Goal: Transaction & Acquisition: Purchase product/service

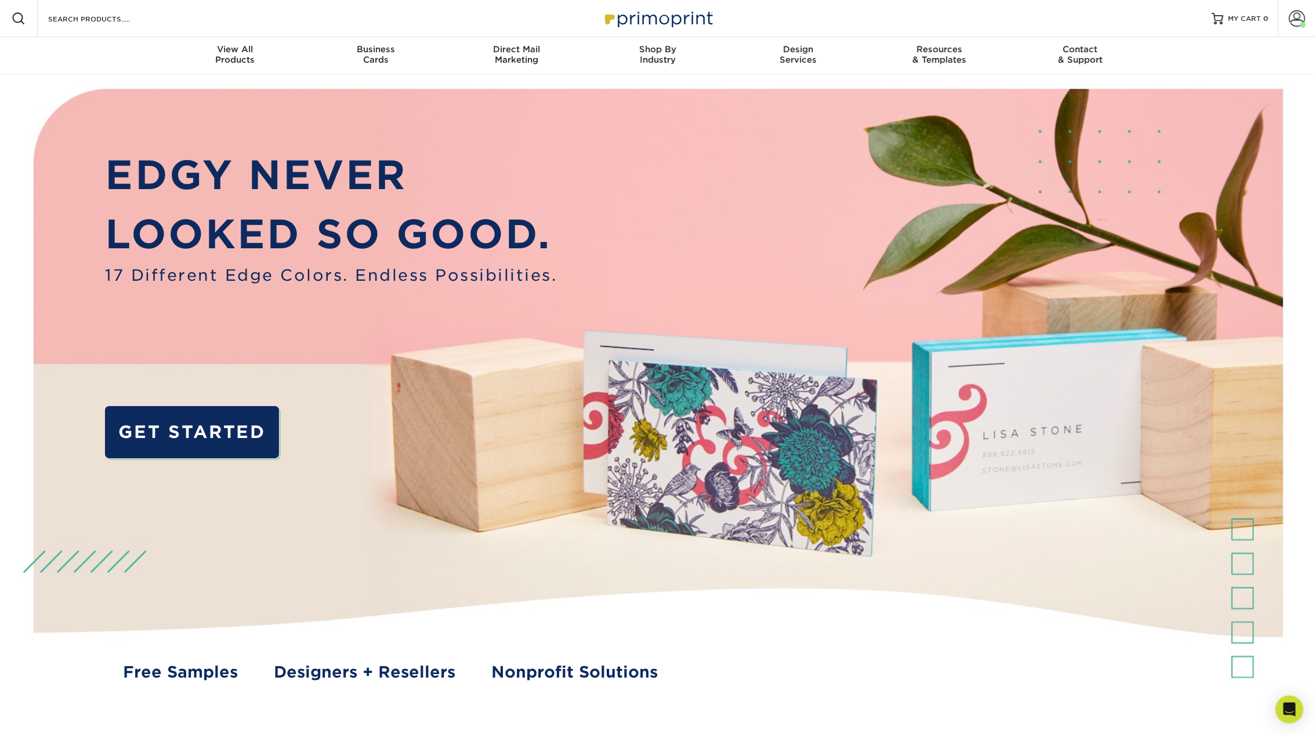
click at [1298, 13] on span at bounding box center [1297, 18] width 16 height 16
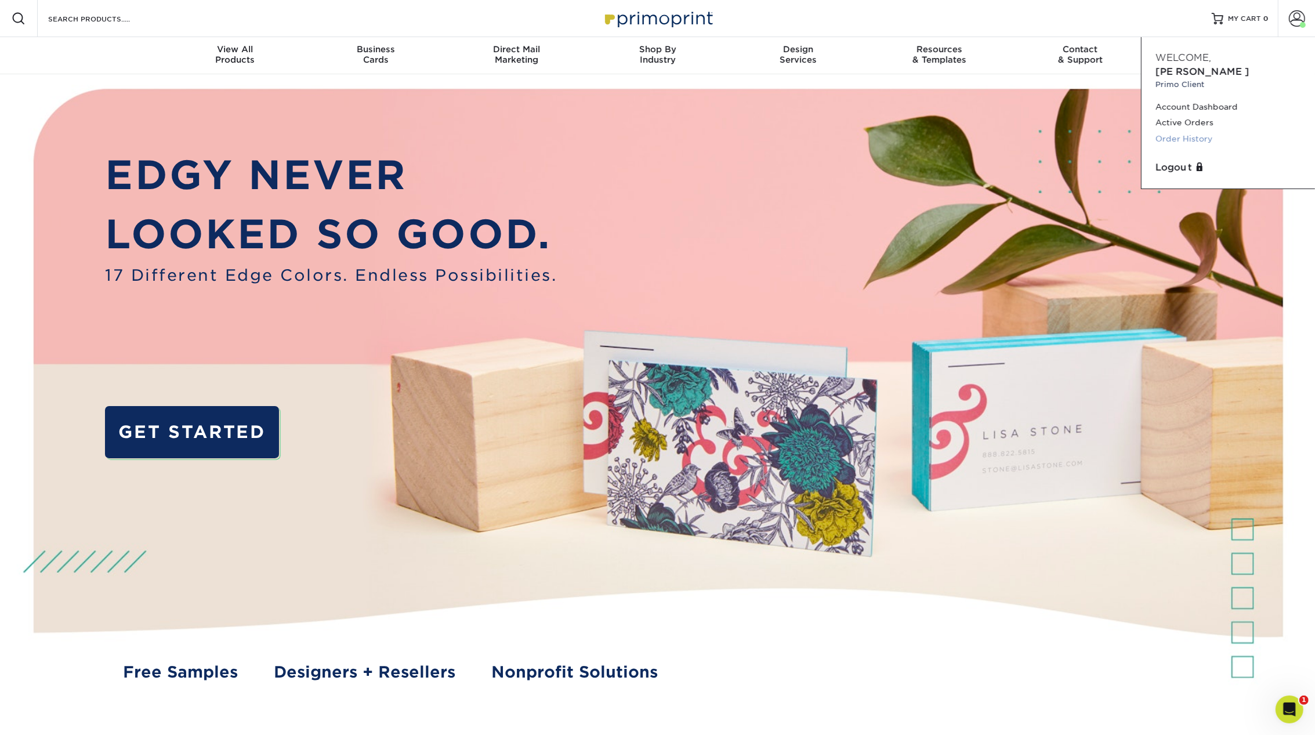
click at [1176, 131] on link "Order History" at bounding box center [1229, 139] width 146 height 16
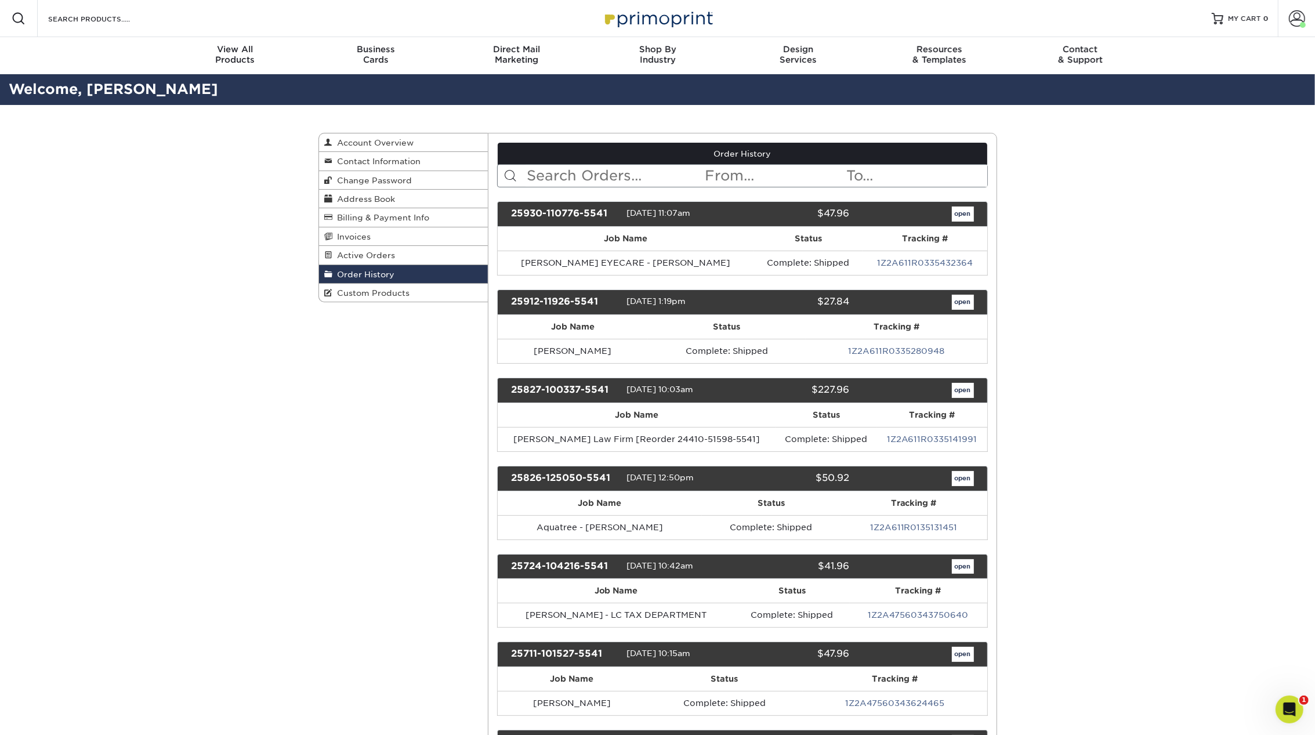
click at [576, 162] on link "Order History" at bounding box center [743, 154] width 490 height 22
click at [576, 175] on input "text" at bounding box center [615, 176] width 178 height 22
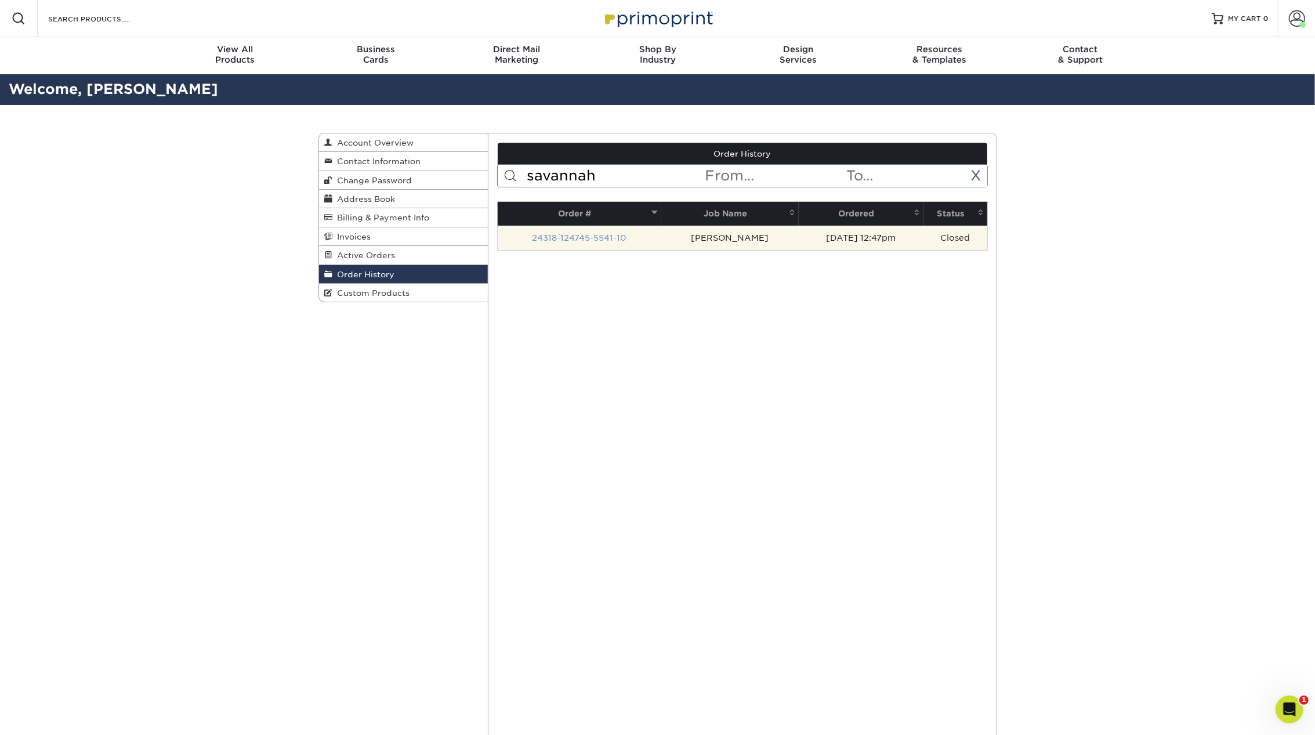
type input "savannah"
click at [599, 236] on link "24318-124745-5541-10" at bounding box center [579, 237] width 95 height 9
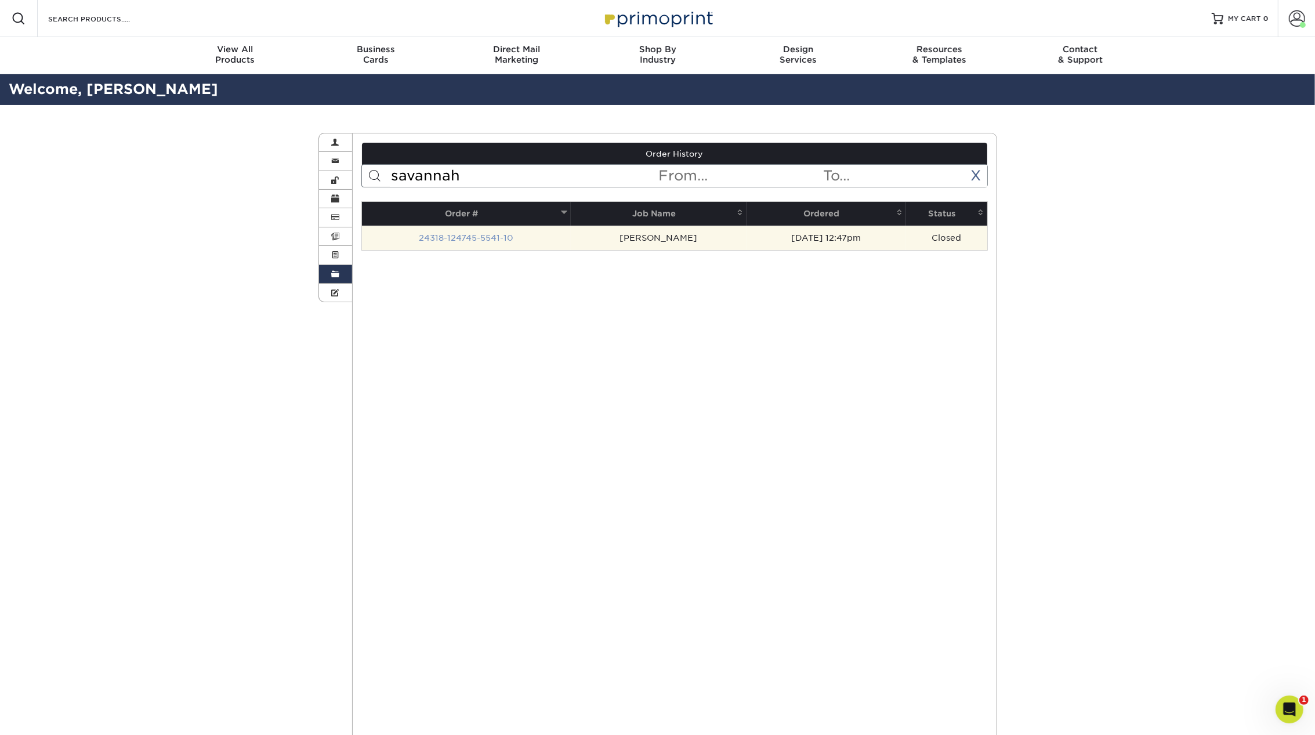
click at [439, 238] on link "24318-124745-5541-10" at bounding box center [466, 237] width 95 height 9
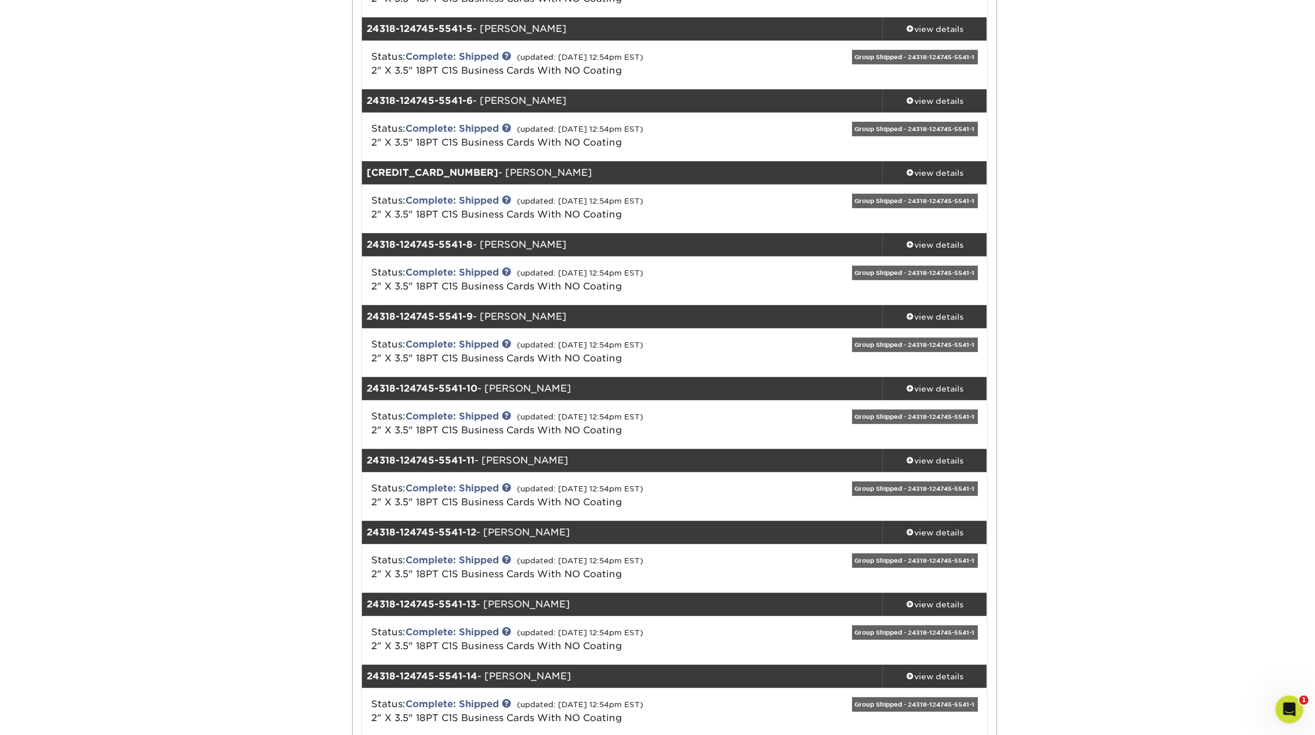
scroll to position [453, 0]
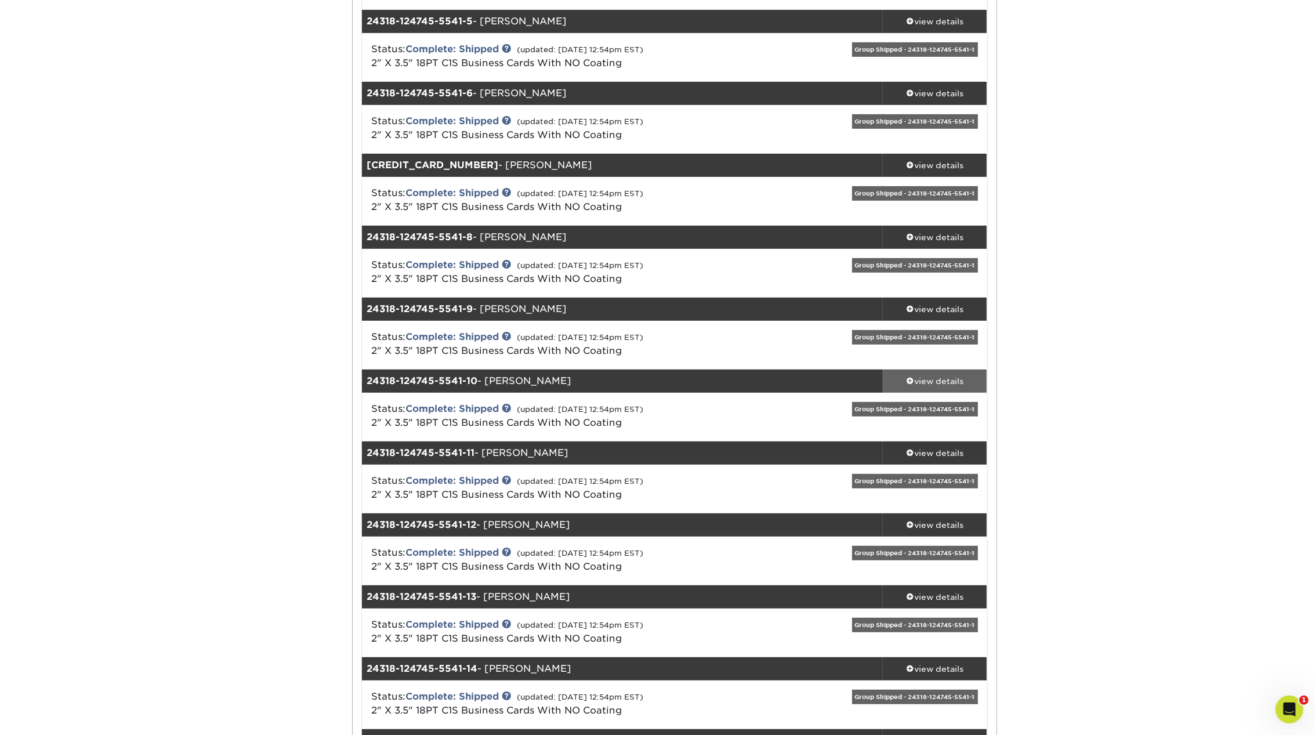
click at [933, 384] on div "view details" at bounding box center [935, 381] width 104 height 12
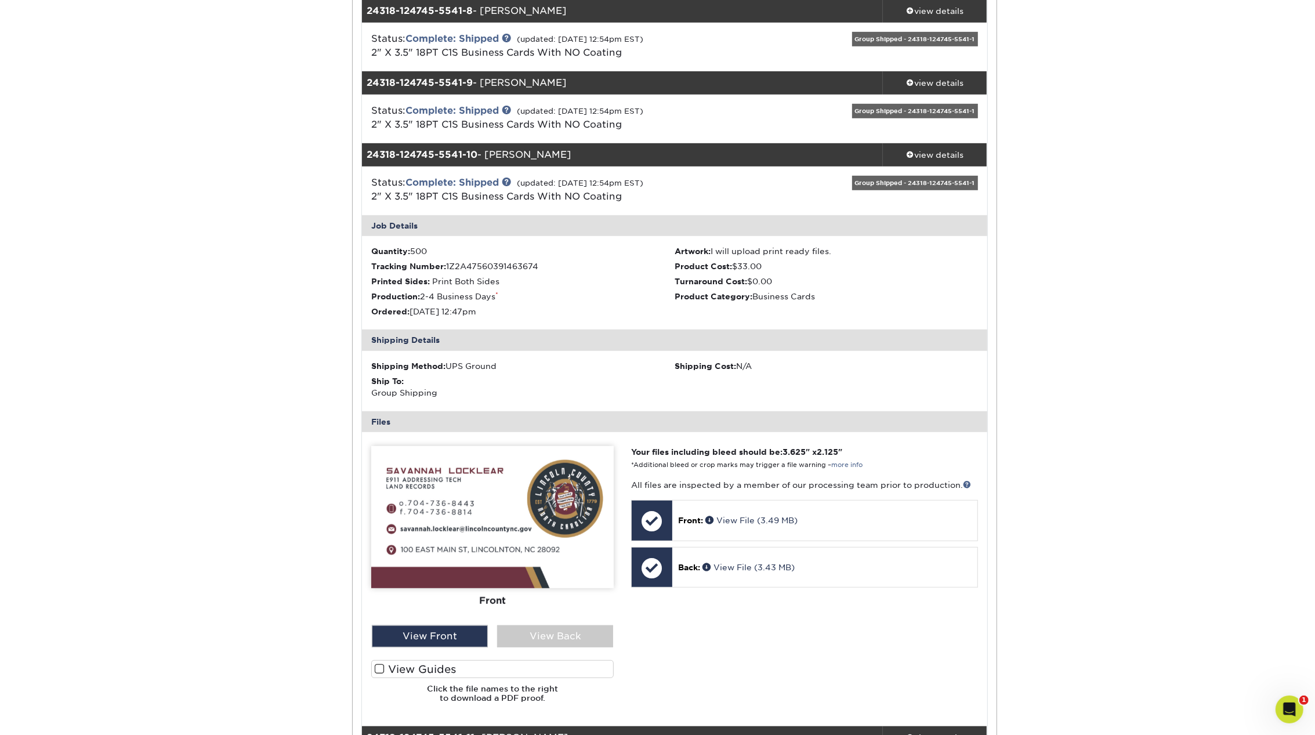
scroll to position [690, 0]
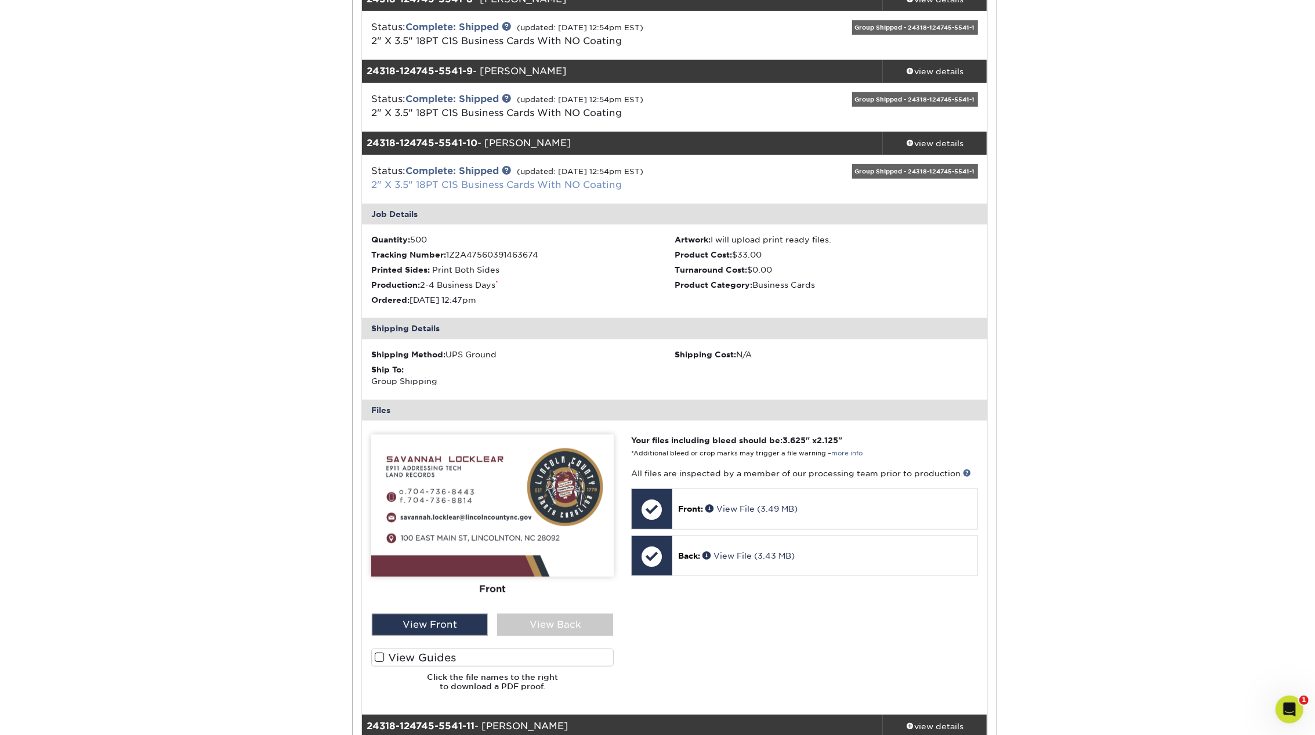
click at [442, 180] on link "2" X 3.5" 18PT C1S Business Cards With NO Coating" at bounding box center [496, 184] width 251 height 11
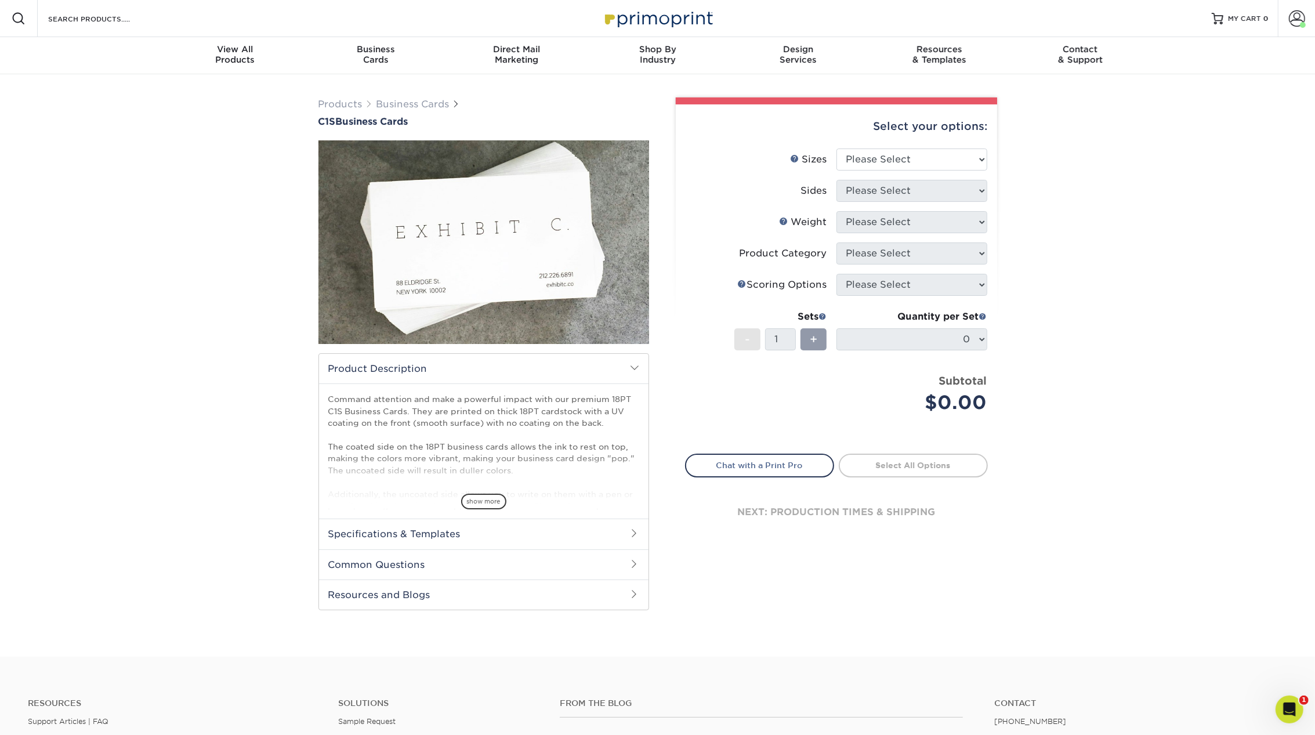
select select "2.00x3.50"
click at [837, 149] on select "Please Select 2" x 3.5" - Standard 2.125" x 3.375" - European 2.5" x 2.5" - Squ…" at bounding box center [912, 160] width 151 height 22
click at [877, 193] on select "Please Select Print Both Sides Print Front Only" at bounding box center [912, 191] width 151 height 22
select select "13abbda7-1d64-4f25-8bb2-c179b224825d"
click at [837, 180] on select "Please Select Print Both Sides Print Front Only" at bounding box center [912, 191] width 151 height 22
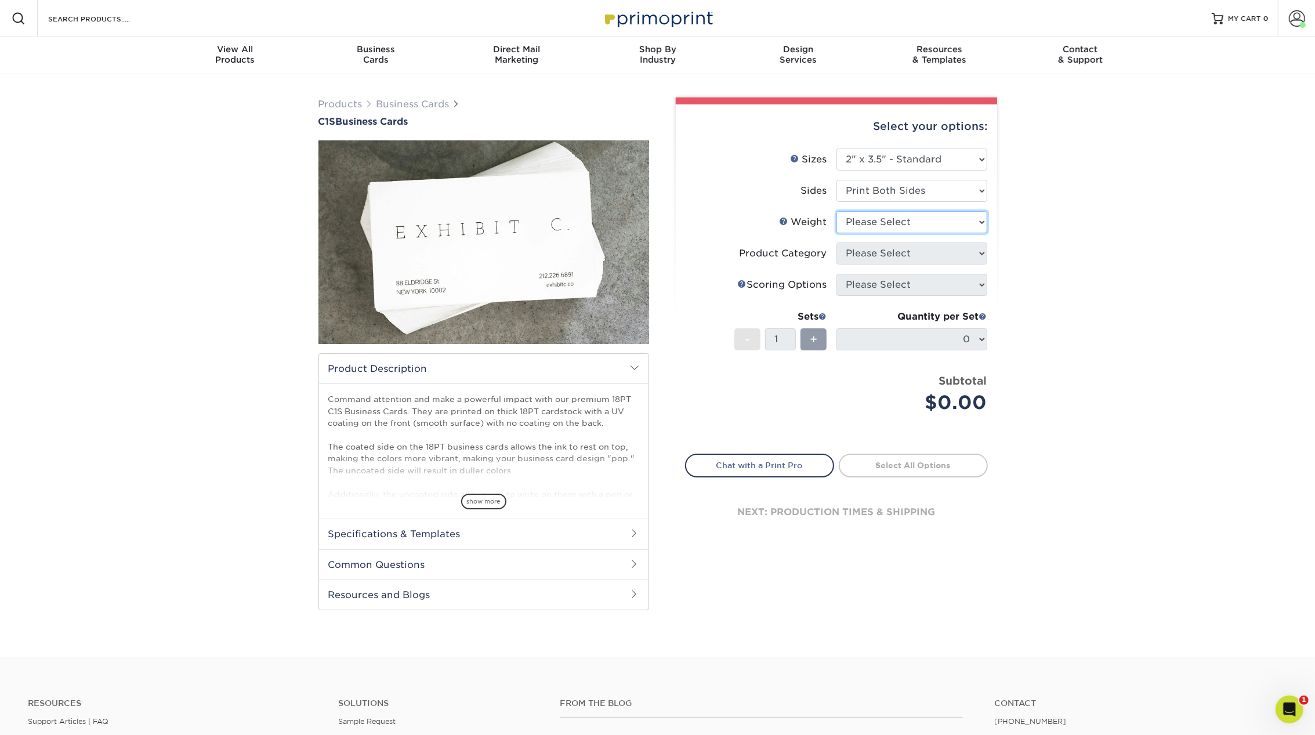
click at [873, 222] on select "Please Select 18PT C1S" at bounding box center [912, 222] width 151 height 22
select select "18PTC1S"
click at [837, 211] on select "Please Select 18PT C1S" at bounding box center [912, 222] width 151 height 22
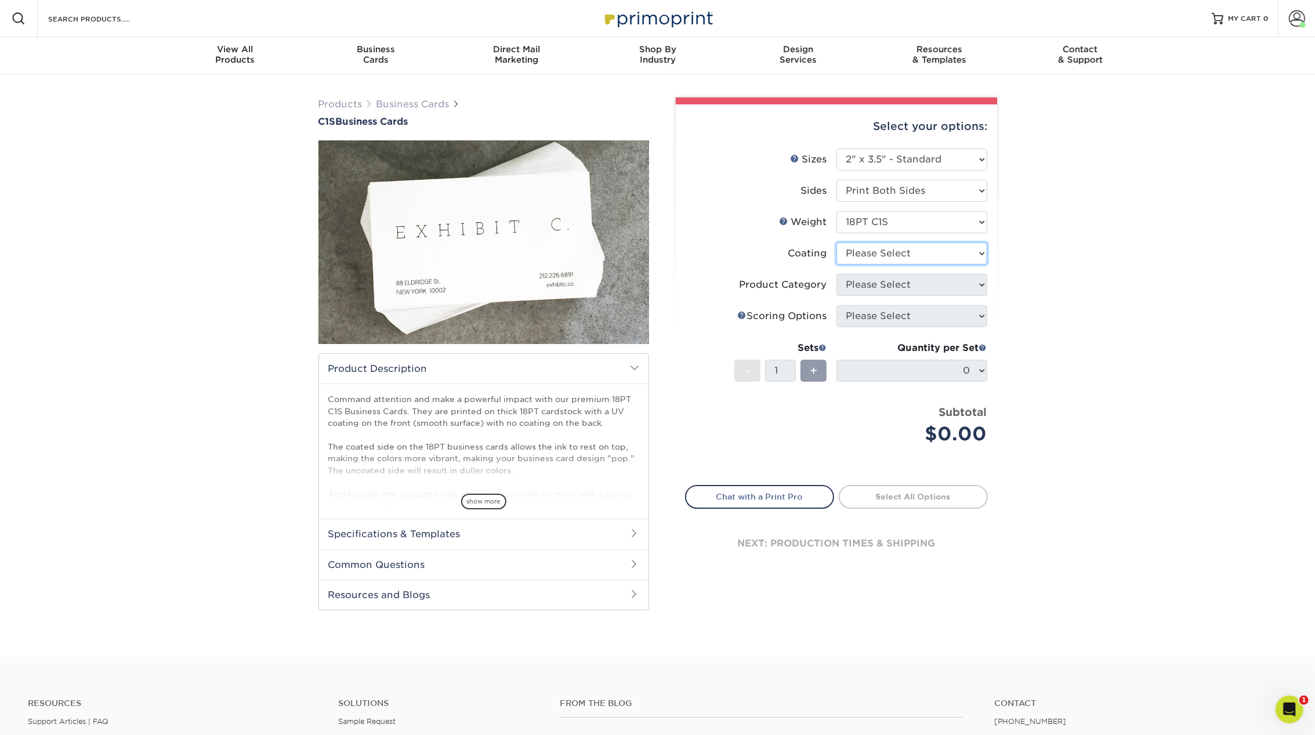
click at [883, 256] on select at bounding box center [912, 254] width 151 height 22
select select "3e7618de-abca-4bda-9f97-8b9129e913d8"
click at [837, 243] on select at bounding box center [912, 254] width 151 height 22
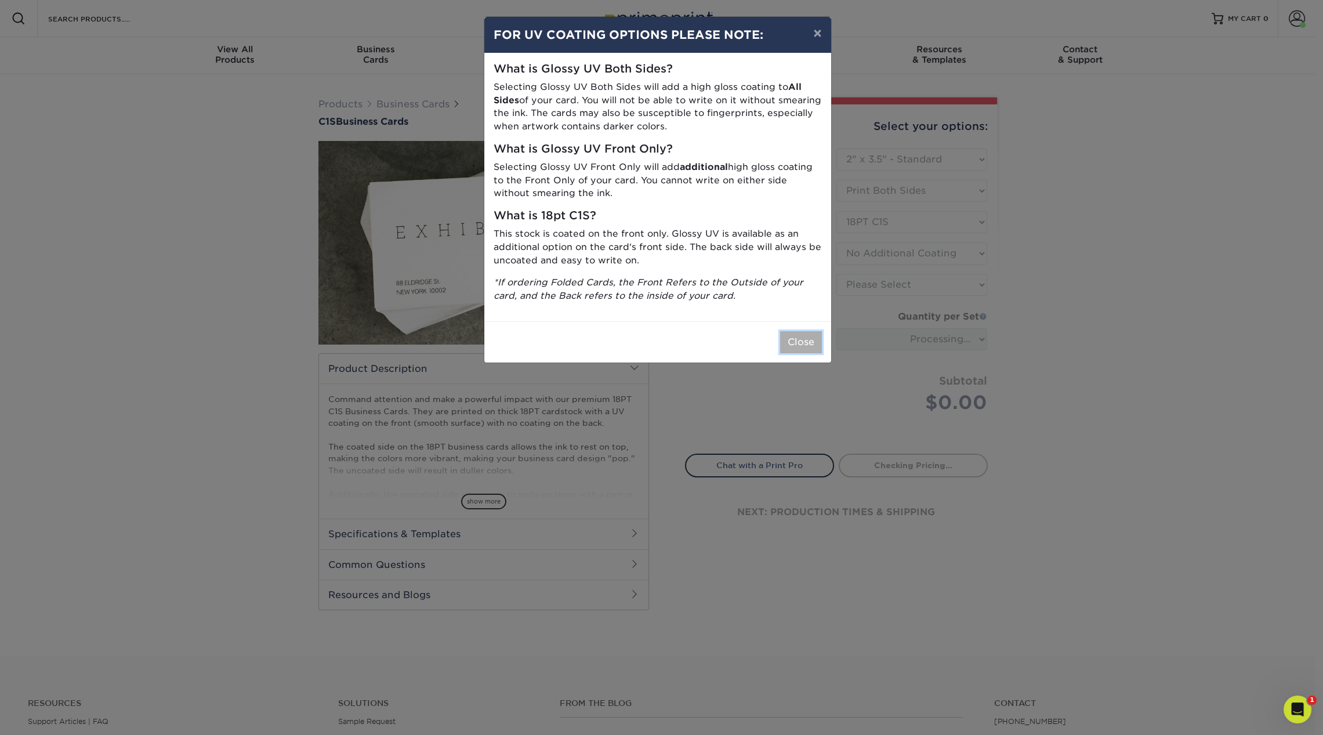
click at [808, 350] on button "Close" at bounding box center [801, 342] width 42 height 22
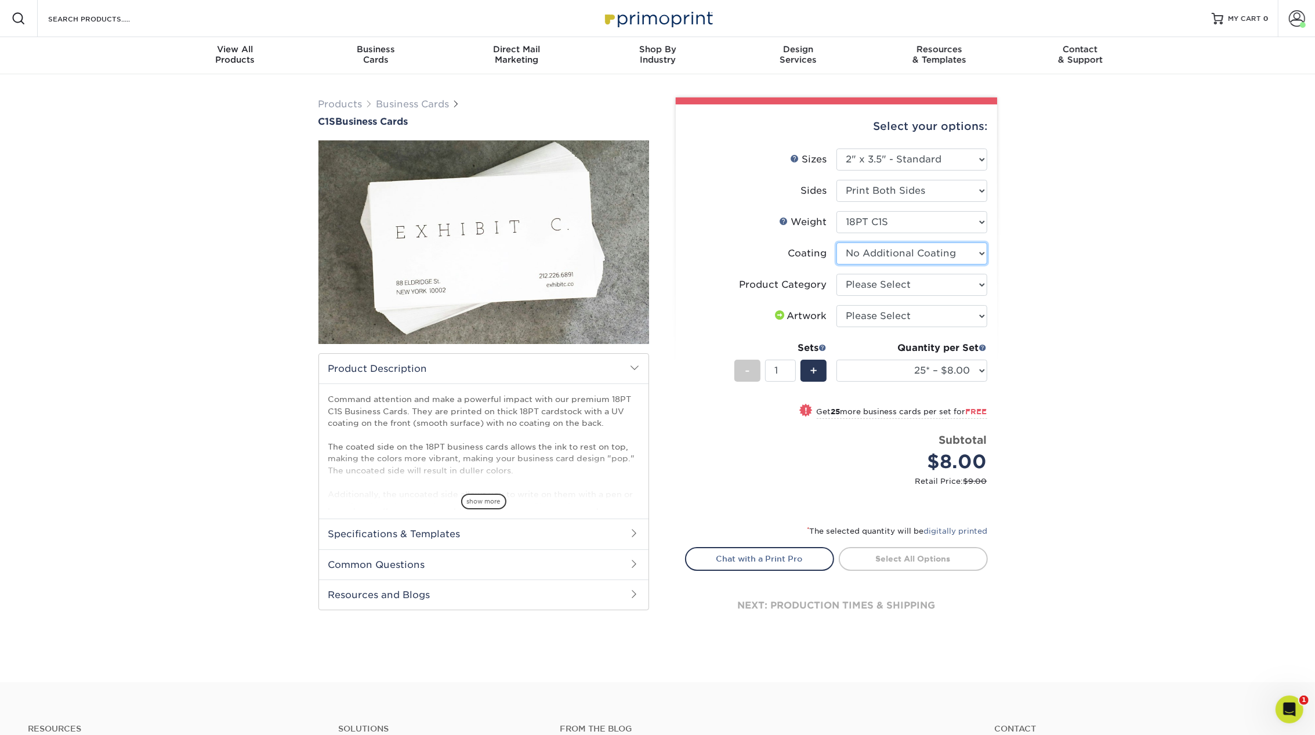
click at [899, 253] on select at bounding box center [912, 254] width 151 height 22
click at [837, 243] on select at bounding box center [912, 254] width 151 height 22
click at [882, 282] on select "Please Select Business Cards" at bounding box center [912, 285] width 151 height 22
select select "3b5148f1-0588-4f88-a218-97bcfdce65c1"
click at [837, 274] on select "Please Select Business Cards" at bounding box center [912, 285] width 151 height 22
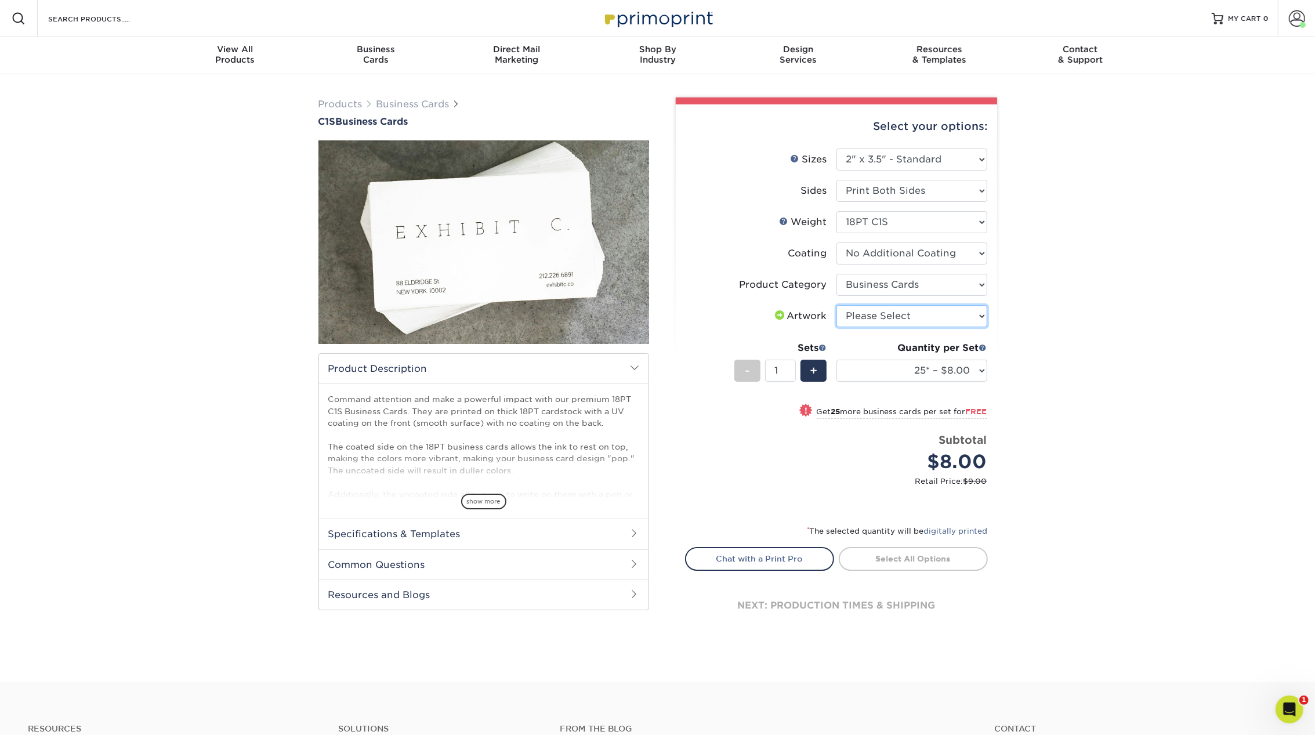
click at [878, 317] on select "Please Select I will upload files I need a design - $100" at bounding box center [912, 316] width 151 height 22
select select "upload"
click at [837, 305] on select "Please Select I will upload files I need a design - $100" at bounding box center [912, 316] width 151 height 22
click at [812, 370] on span "+" at bounding box center [814, 370] width 8 height 17
type input "2"
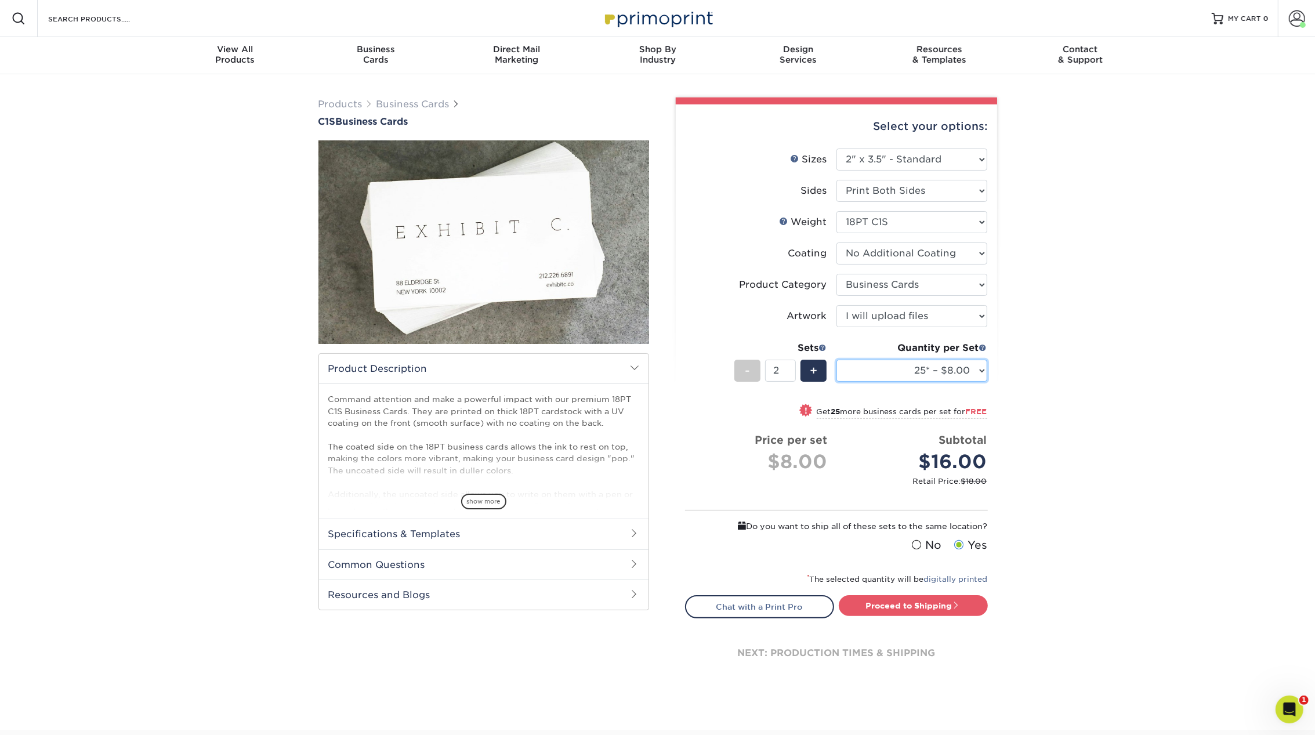
click at [911, 367] on select "25* – $8.00 50* – $8.00 75* – $8.00 100* – $8.00 250* – $17.00 500 – $33.00 100…" at bounding box center [912, 371] width 151 height 22
select select "500 – $33.00"
click at [837, 360] on select "25* – $8.00 50* – $8.00 75* – $8.00 100* – $8.00 250* – $17.00 500 – $33.00 100…" at bounding box center [912, 371] width 151 height 22
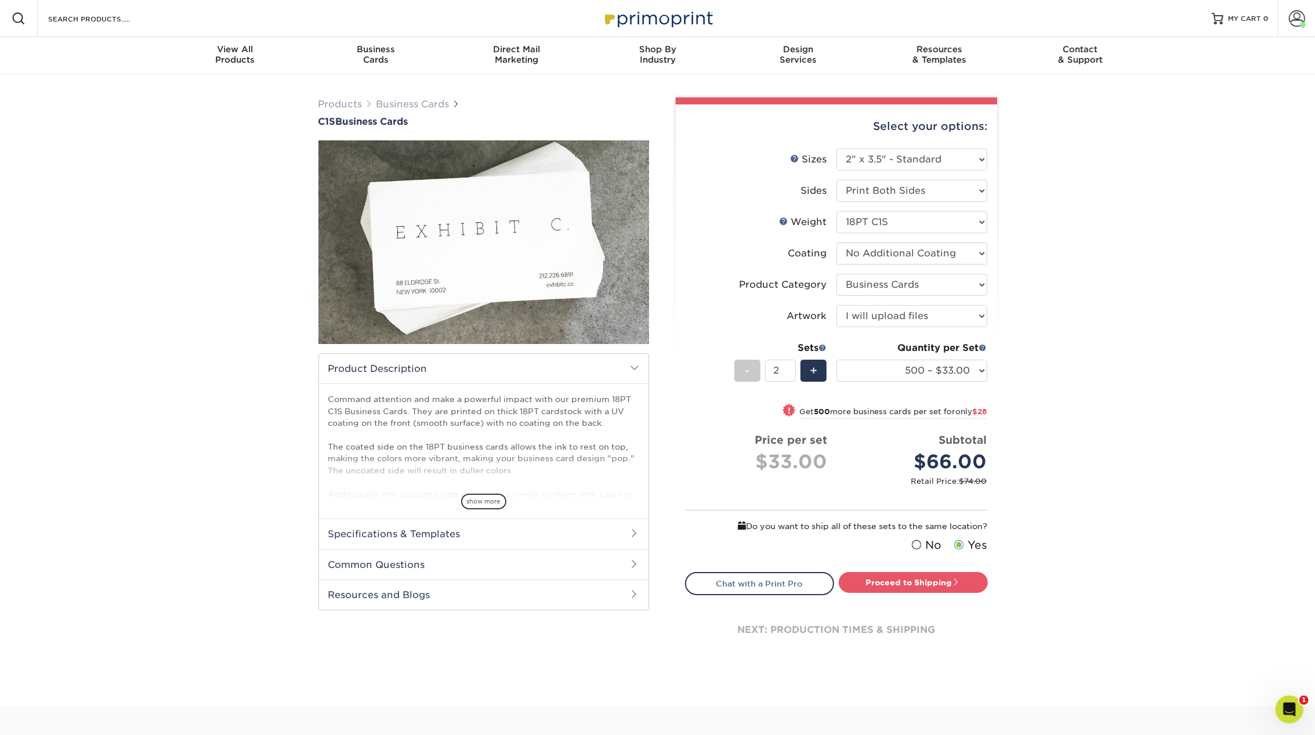
click at [1042, 439] on div "Products Business Cards C1S Business Cards" at bounding box center [657, 390] width 1315 height 632
click at [950, 585] on link "Proceed to Shipping" at bounding box center [913, 582] width 149 height 21
type input "Set 1"
select select "46cafbd3-5a1e-4125-b256-d7550e8619c5"
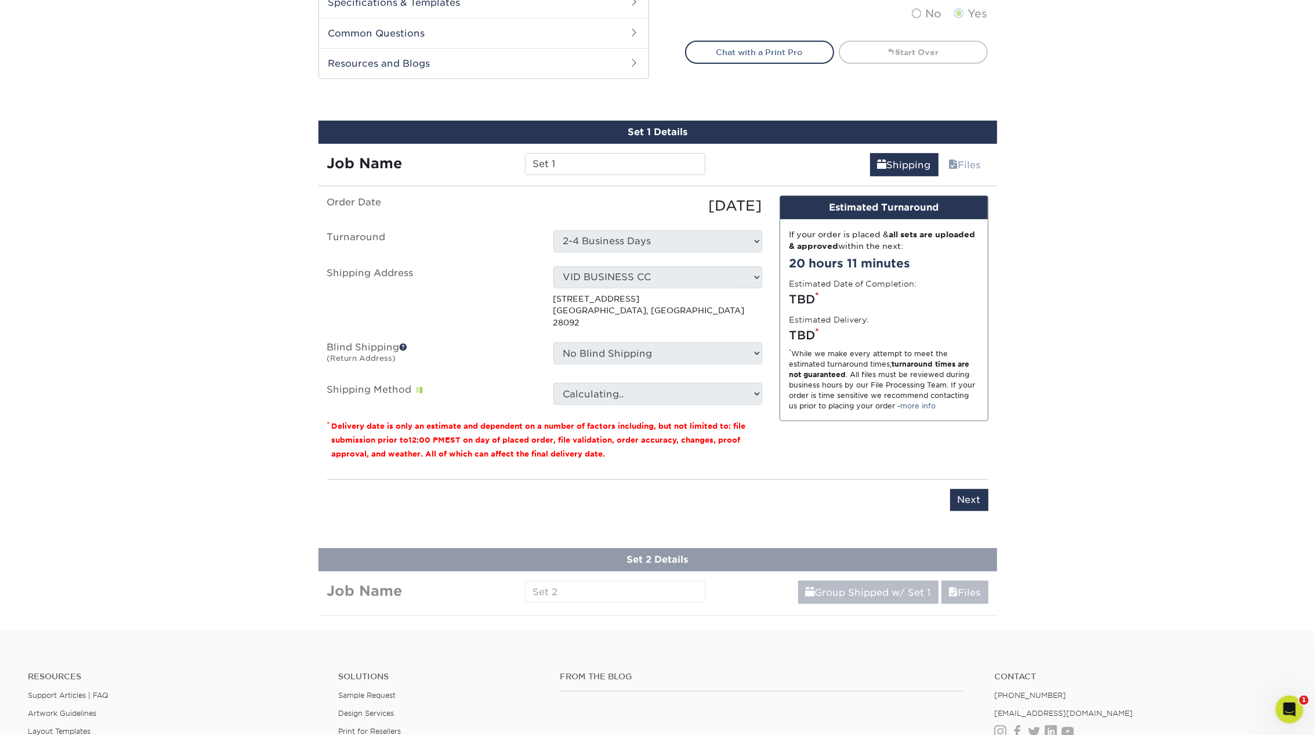
scroll to position [603, 0]
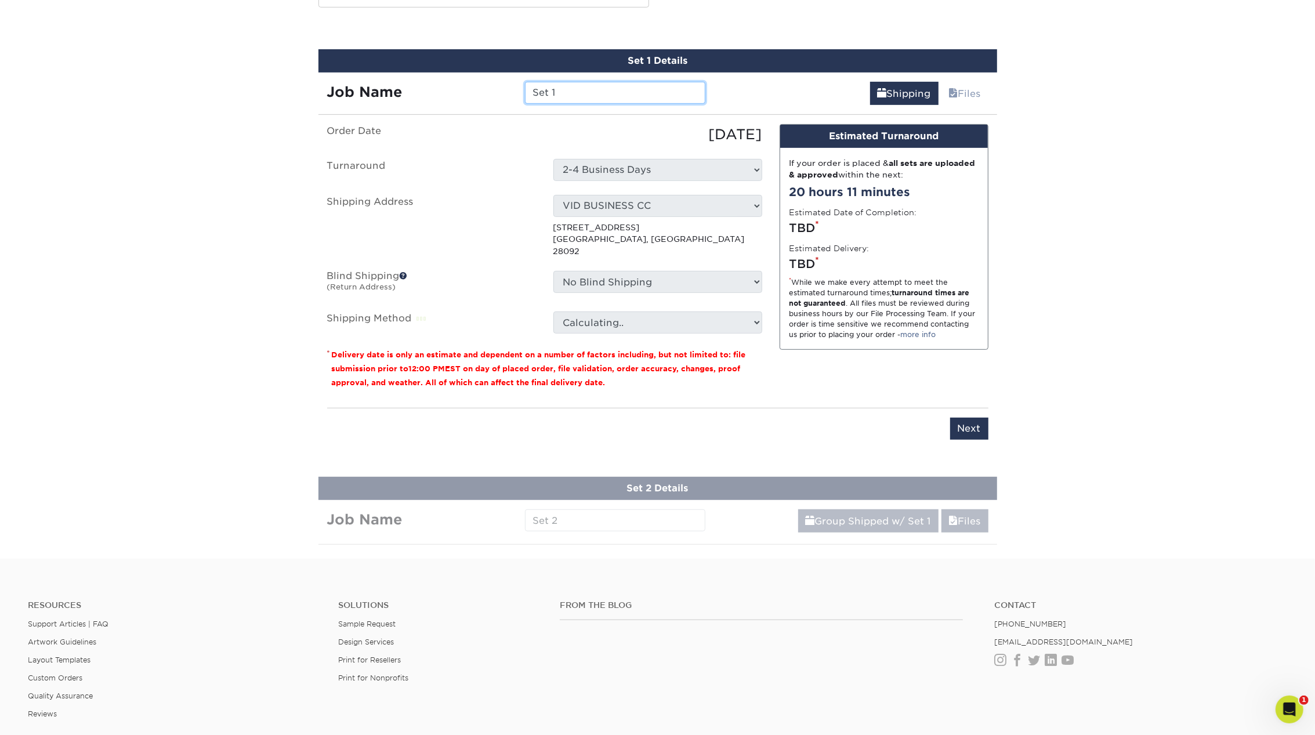
click at [564, 82] on input "Set 1" at bounding box center [615, 93] width 180 height 22
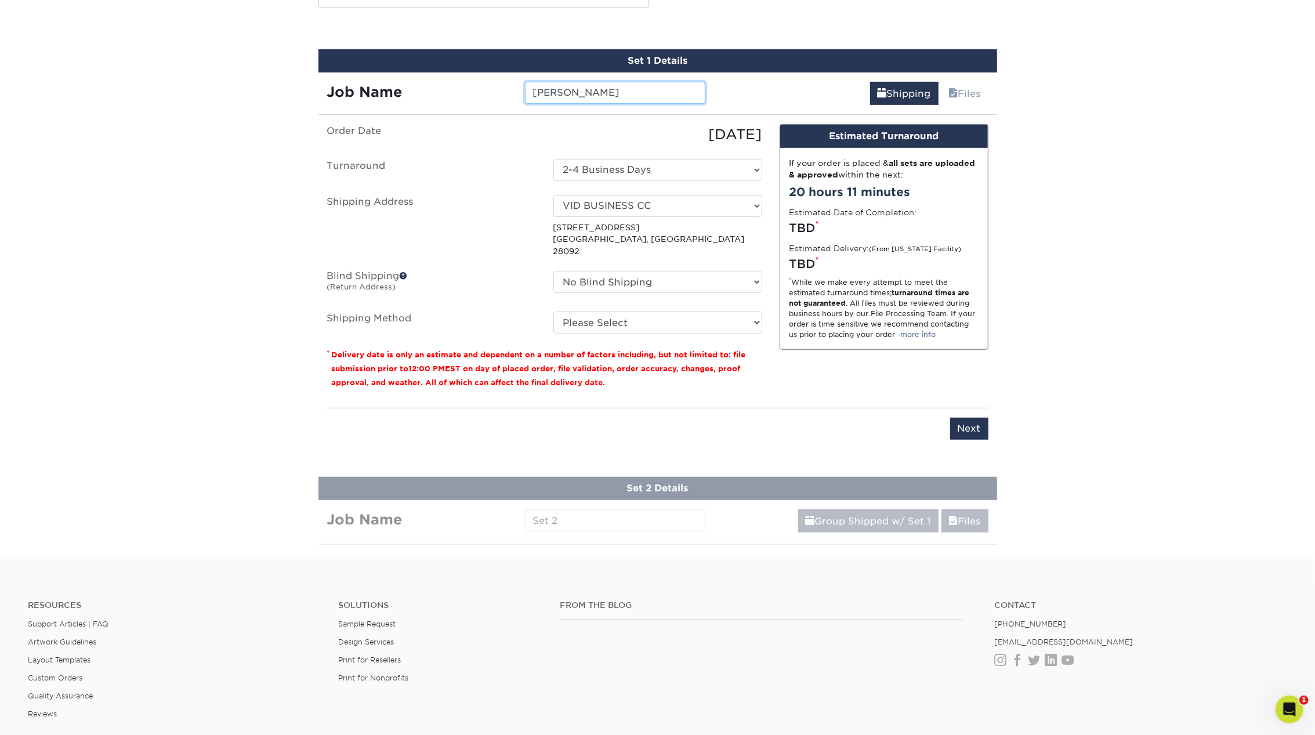
type input "[PERSON_NAME]"
click at [621, 201] on select "Select One 1 2527 Cleaning 2527 CLEANING (HAMILTON CIRC) 360 Graphics 5812 Acco…" at bounding box center [658, 206] width 209 height 22
select select "150309"
click at [618, 272] on select "No Blind Shipping 1 2527 Cleaning 2527 CLEANING (HAMILTON CIRC) 360 Graphics 58…" at bounding box center [658, 282] width 209 height 22
select select "211910"
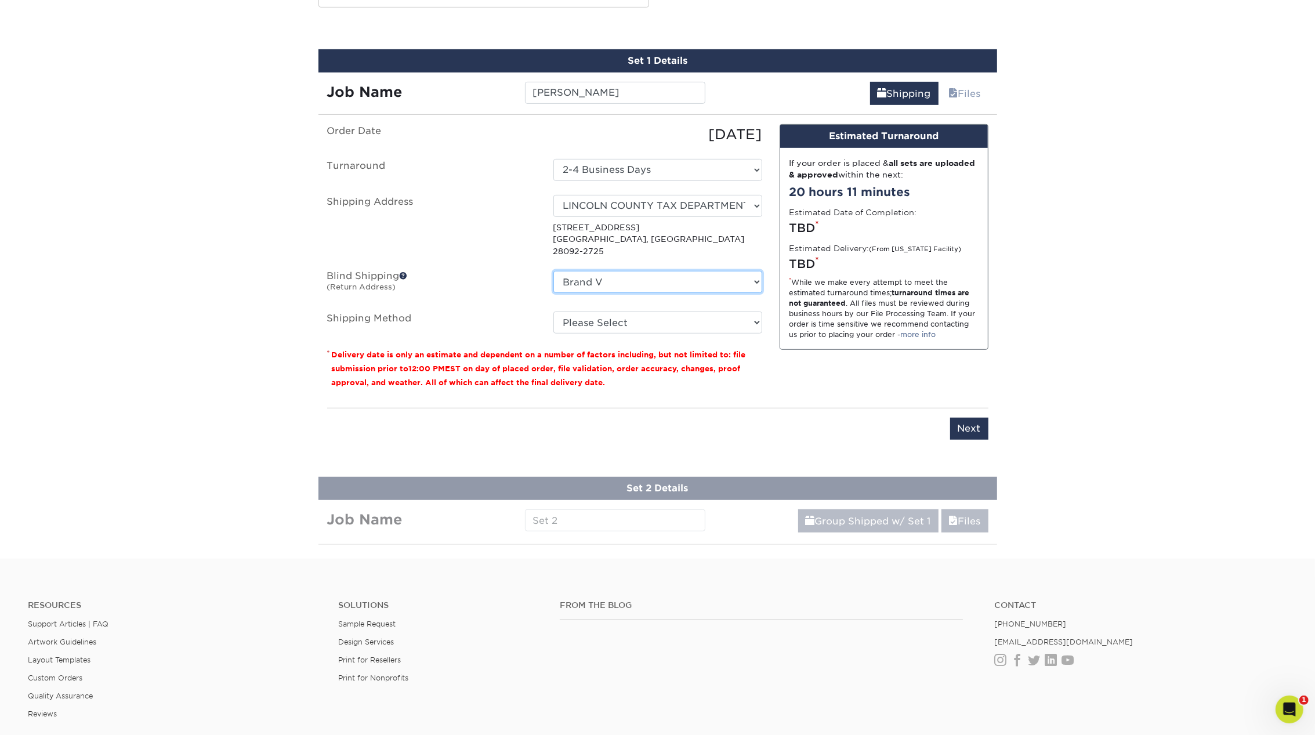
click at [554, 271] on select "No Blind Shipping 1 2527 Cleaning 2527 CLEANING (HAMILTON CIRC) 360 Graphics 58…" at bounding box center [658, 282] width 209 height 22
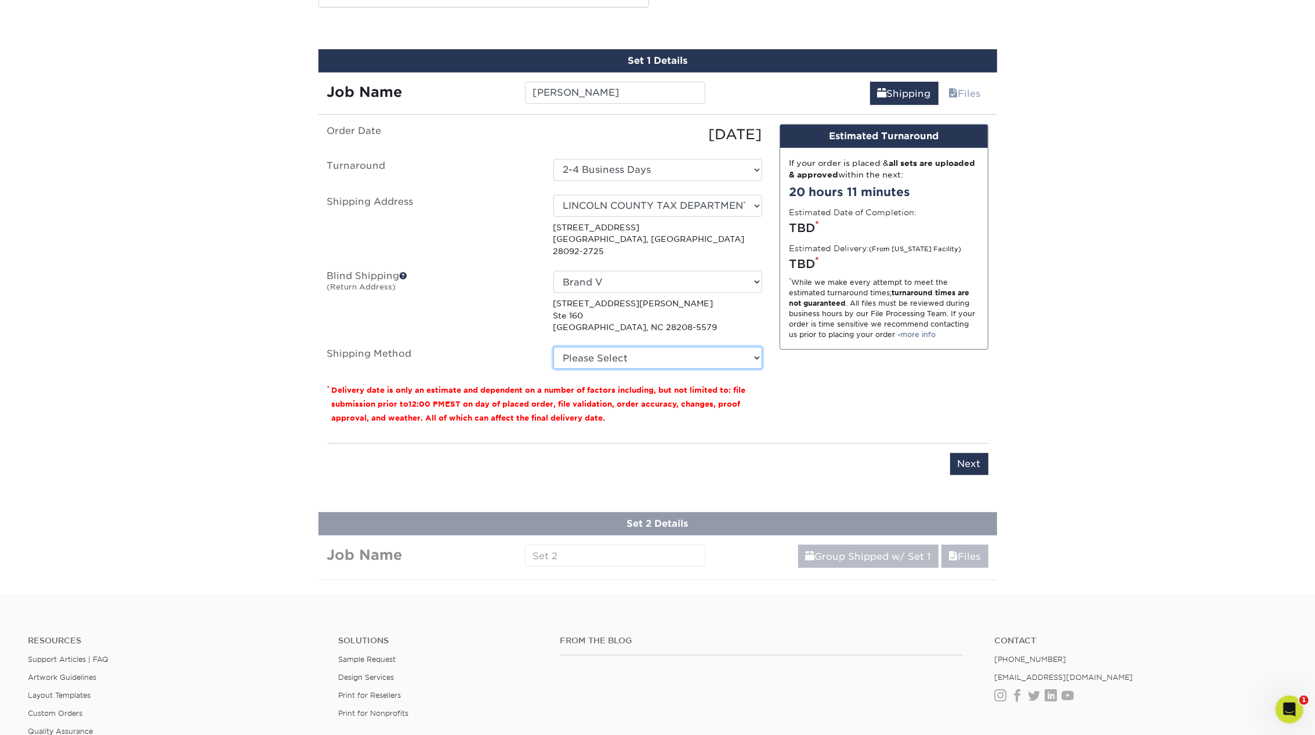
click at [627, 347] on select "Please Select Ground Shipping (+$17.92) 3 Day Shipping Service (+$18.70) 2 Day …" at bounding box center [658, 358] width 209 height 22
select select "03"
click at [554, 347] on select "Please Select Ground Shipping (+$17.92) 3 Day Shipping Service (+$18.70) 2 Day …" at bounding box center [658, 358] width 209 height 22
click at [786, 406] on div "Design Estimated Turnaround If your order is placed & all sets are uploaded & a…" at bounding box center [884, 279] width 226 height 310
click at [967, 453] on input "Next" at bounding box center [969, 464] width 38 height 22
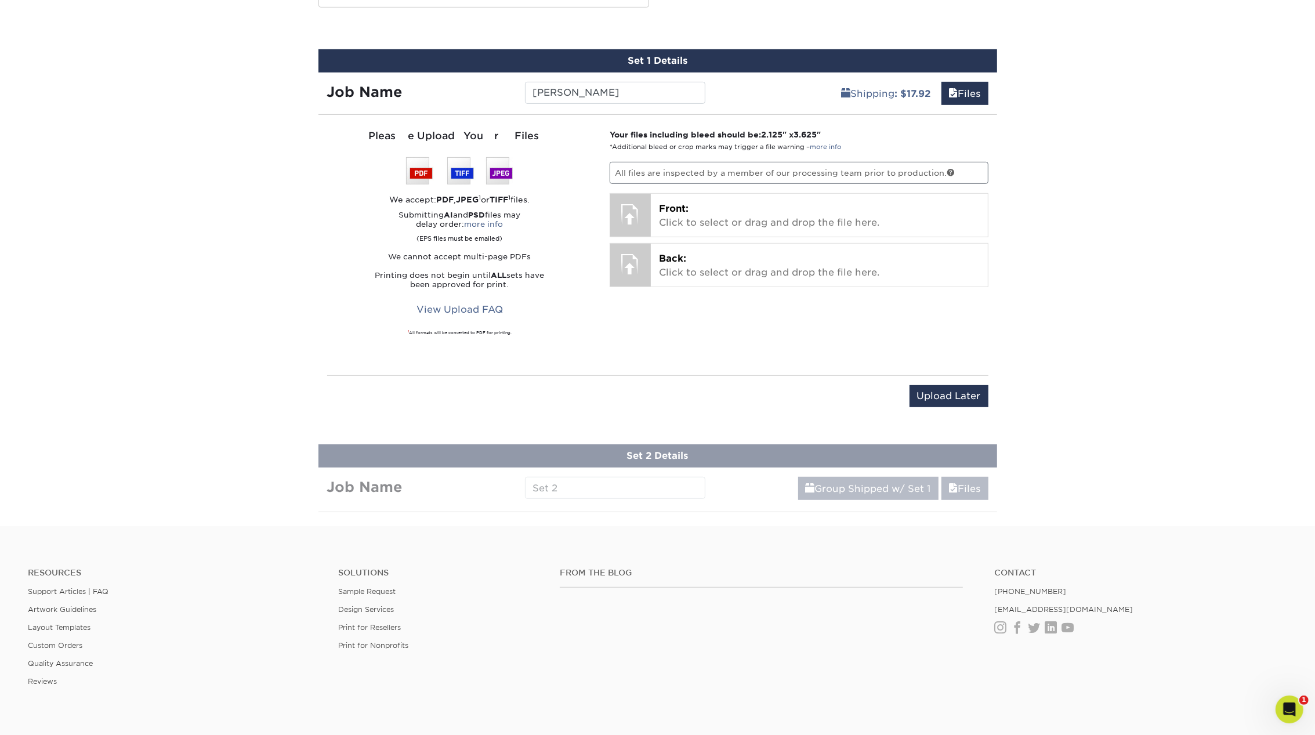
click at [581, 317] on div "Please Upload Your Files We accept: PDF , JPEG 1 or TIFF 1 files. Submitting AI…" at bounding box center [460, 245] width 266 height 233
click at [943, 396] on input "Upload Later" at bounding box center [949, 396] width 79 height 22
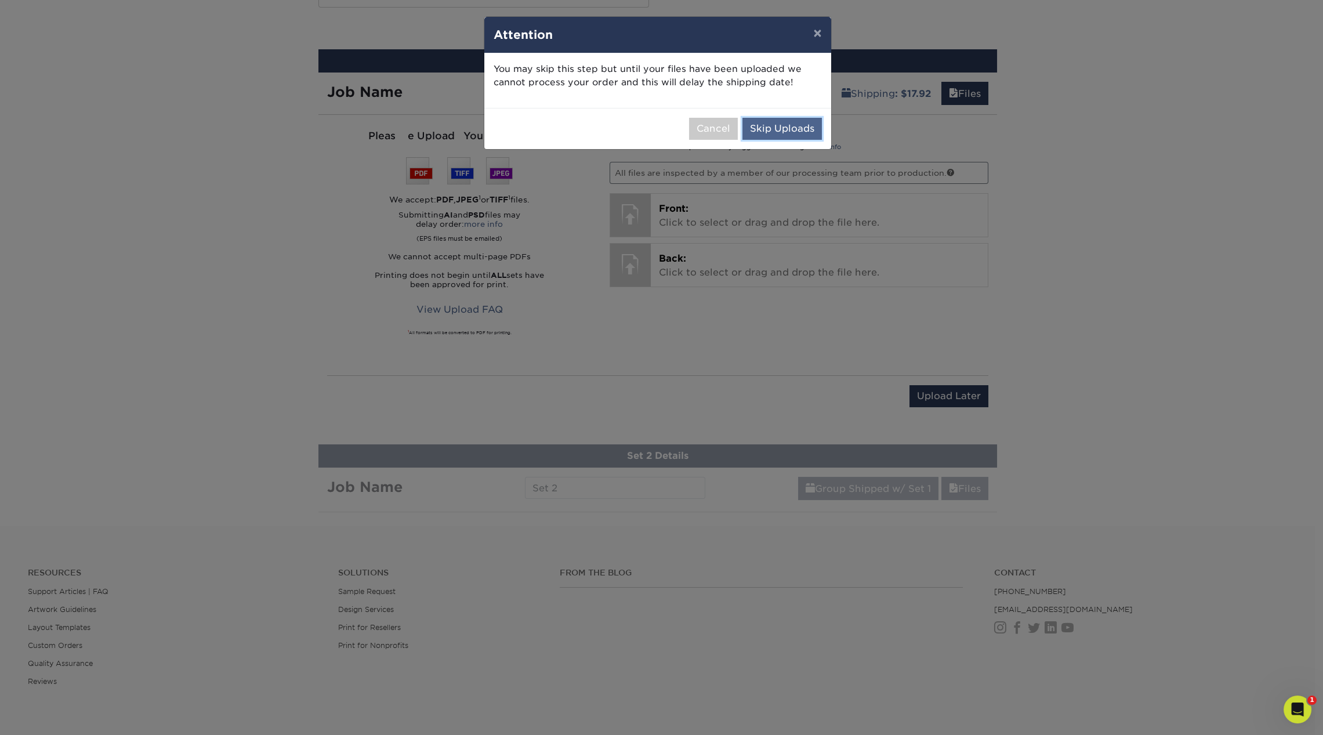
click at [788, 121] on button "Skip Uploads" at bounding box center [782, 129] width 79 height 22
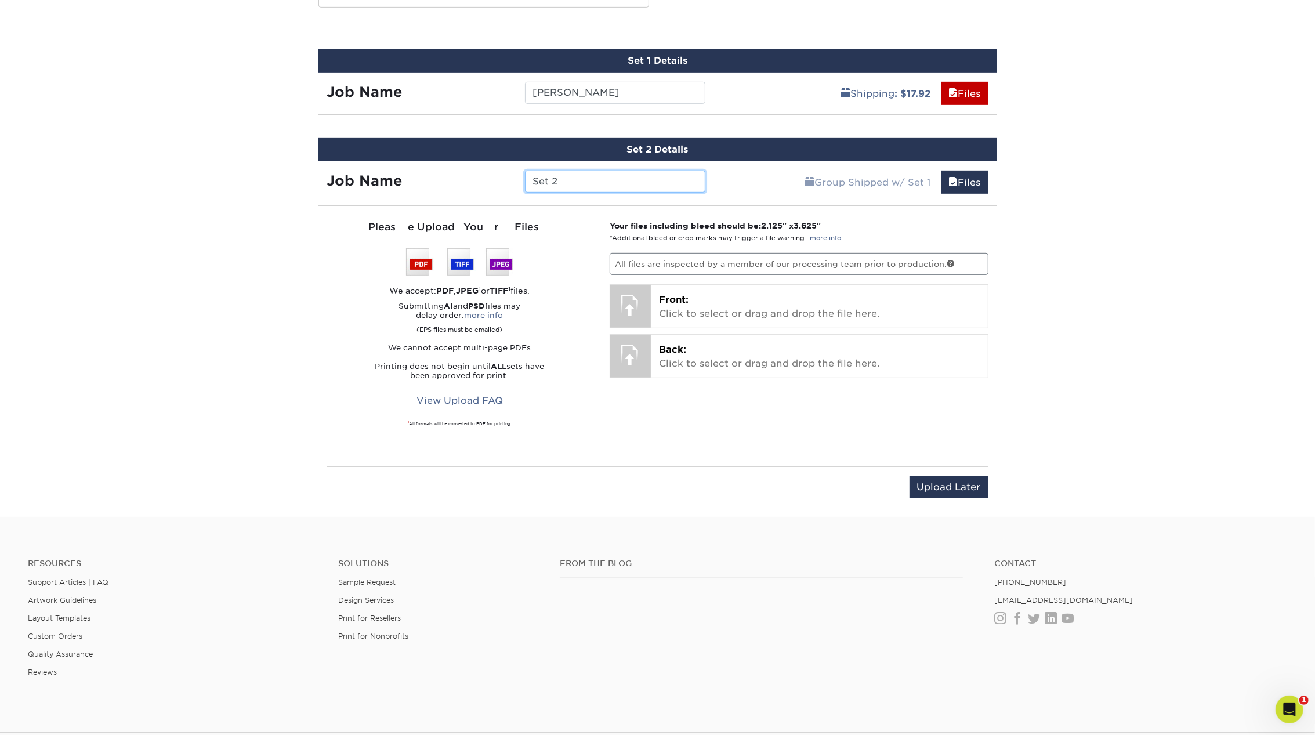
click at [563, 185] on input "Set 2" at bounding box center [615, 182] width 180 height 22
type input "[PERSON_NAME]"
click at [990, 443] on div "Your files including bleed should be: 2.125 " x 3.625 " *Additional bleed or cr…" at bounding box center [799, 336] width 396 height 233
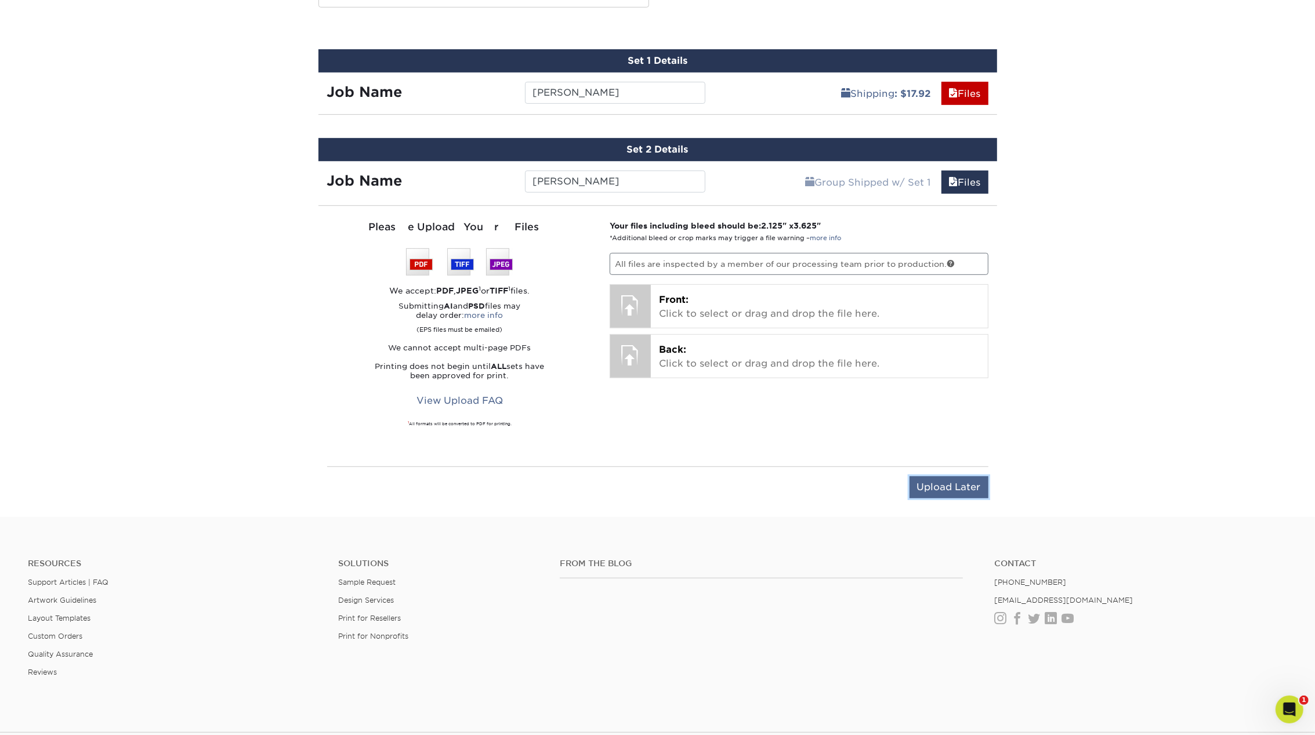
click at [955, 488] on input "Upload Later" at bounding box center [949, 487] width 79 height 22
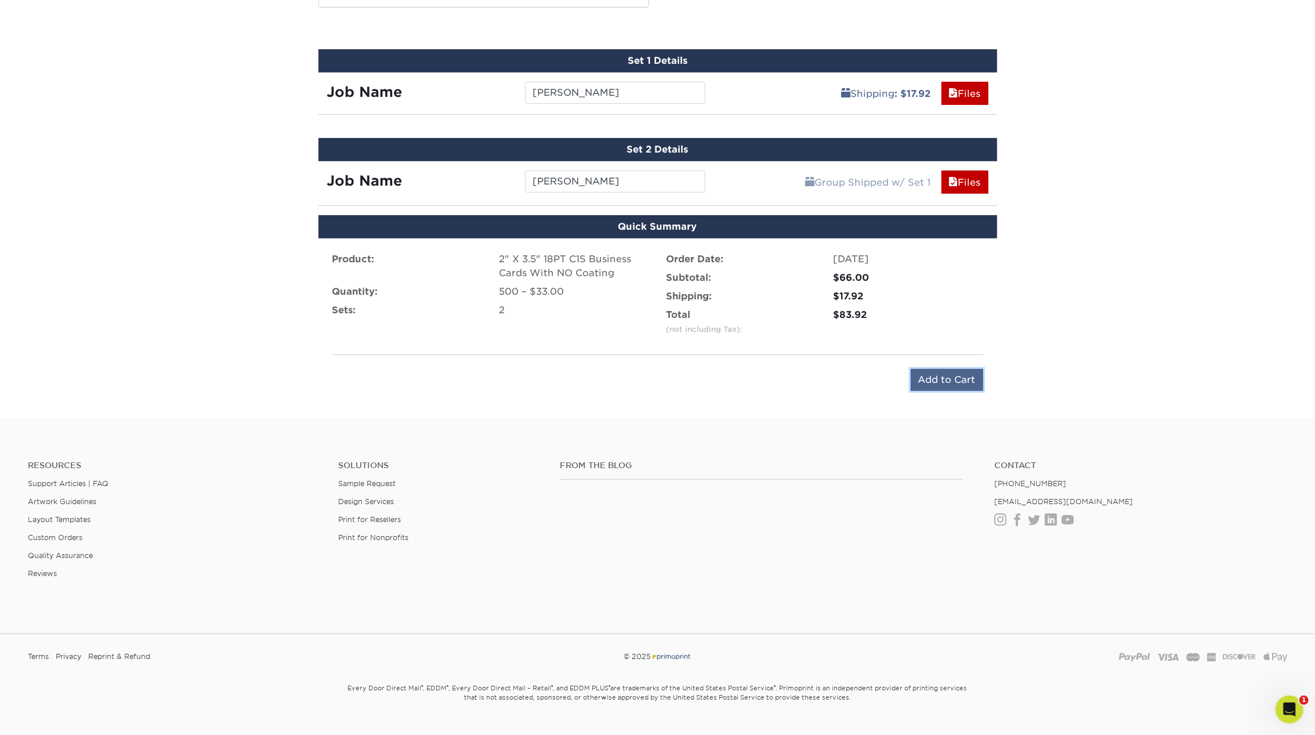
click at [934, 379] on input "Add to Cart" at bounding box center [947, 380] width 73 height 22
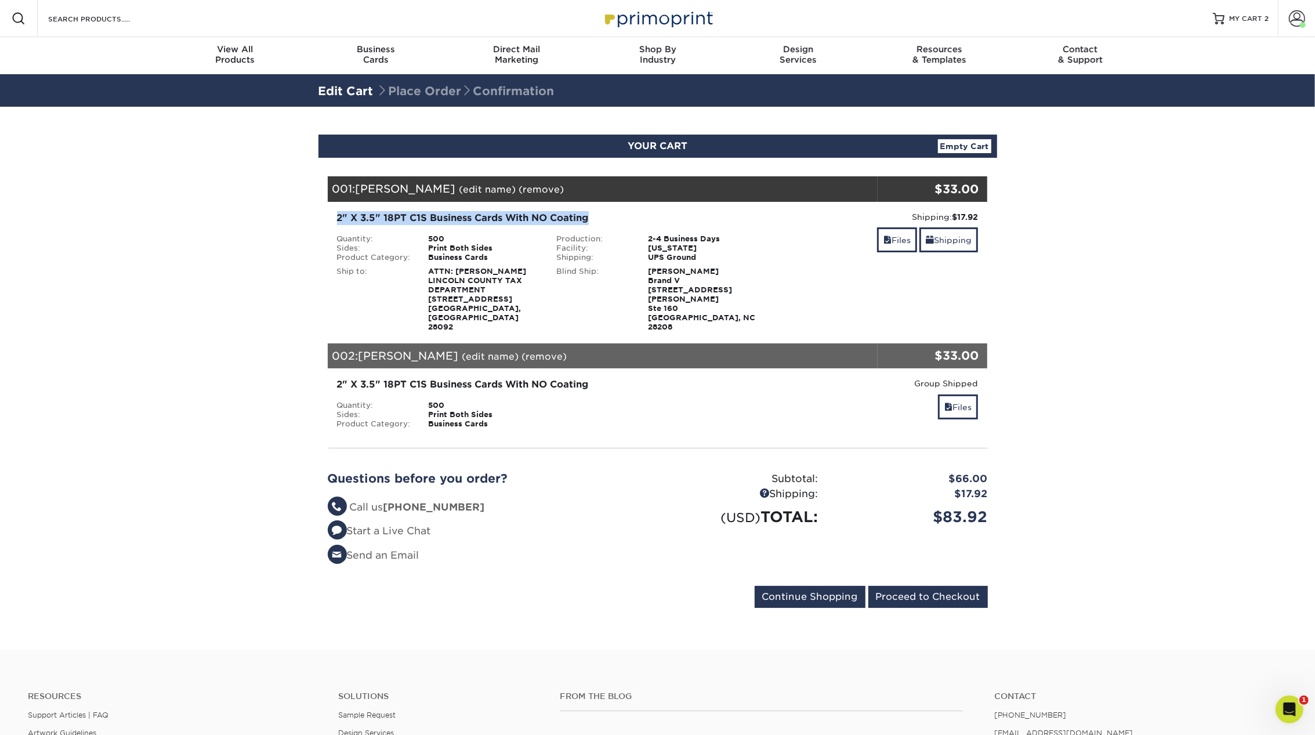
drag, startPoint x: 619, startPoint y: 214, endPoint x: 314, endPoint y: 210, distance: 304.1
click at [314, 210] on div "YOUR CART Empty Cart Your Cart is Empty View Account Active Orders Order Histor…" at bounding box center [658, 378] width 696 height 487
copy div "2" X 3.5" 18PT C1S Business Cards With NO Coating"
click at [1293, 19] on span at bounding box center [1297, 18] width 16 height 16
click at [1191, 115] on link "Active Orders" at bounding box center [1229, 123] width 146 height 16
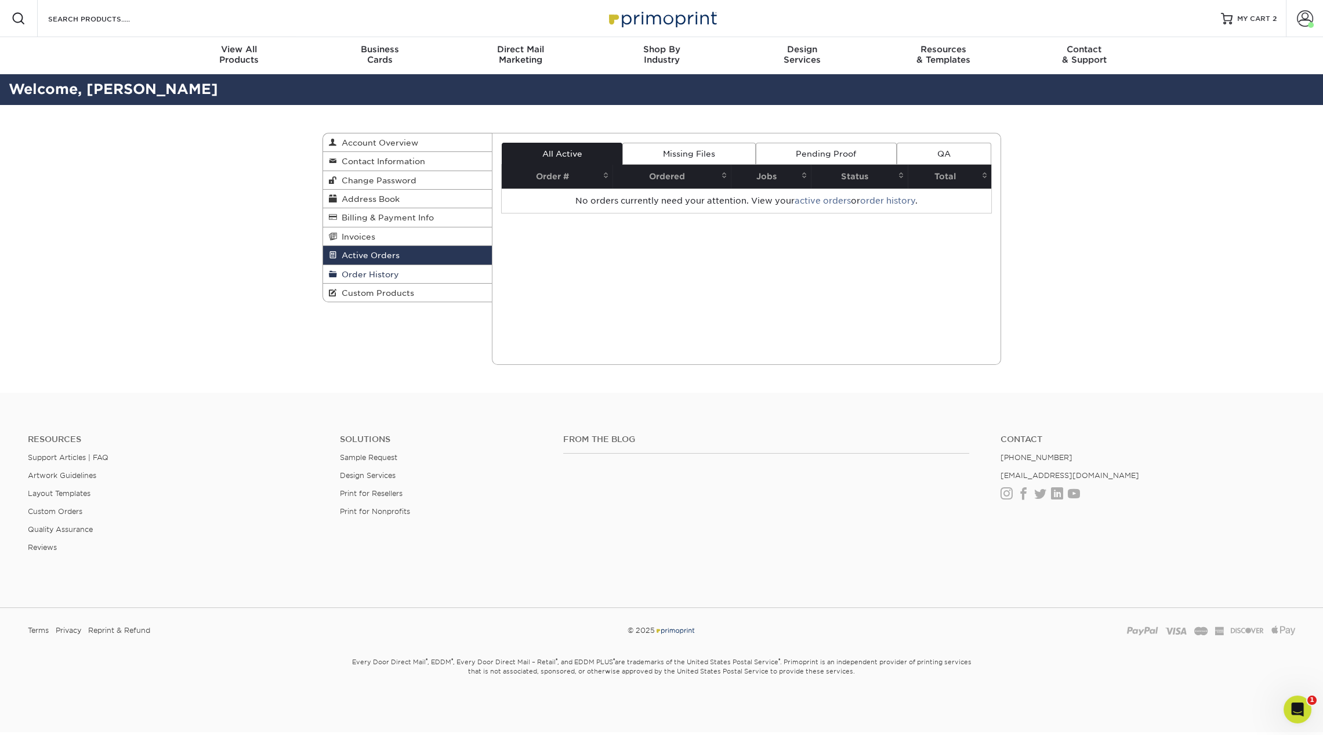
click at [363, 272] on span "Order History" at bounding box center [368, 274] width 62 height 9
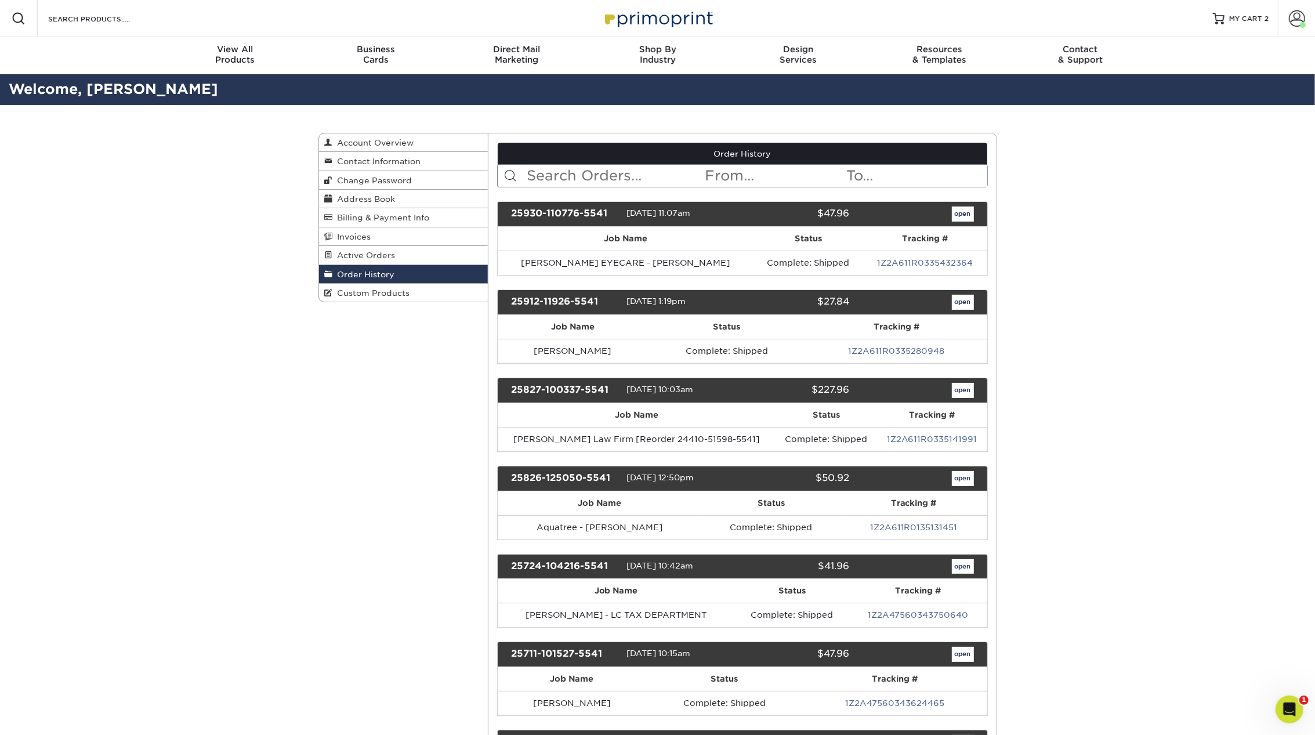
click at [572, 182] on input "text" at bounding box center [615, 176] width 178 height 22
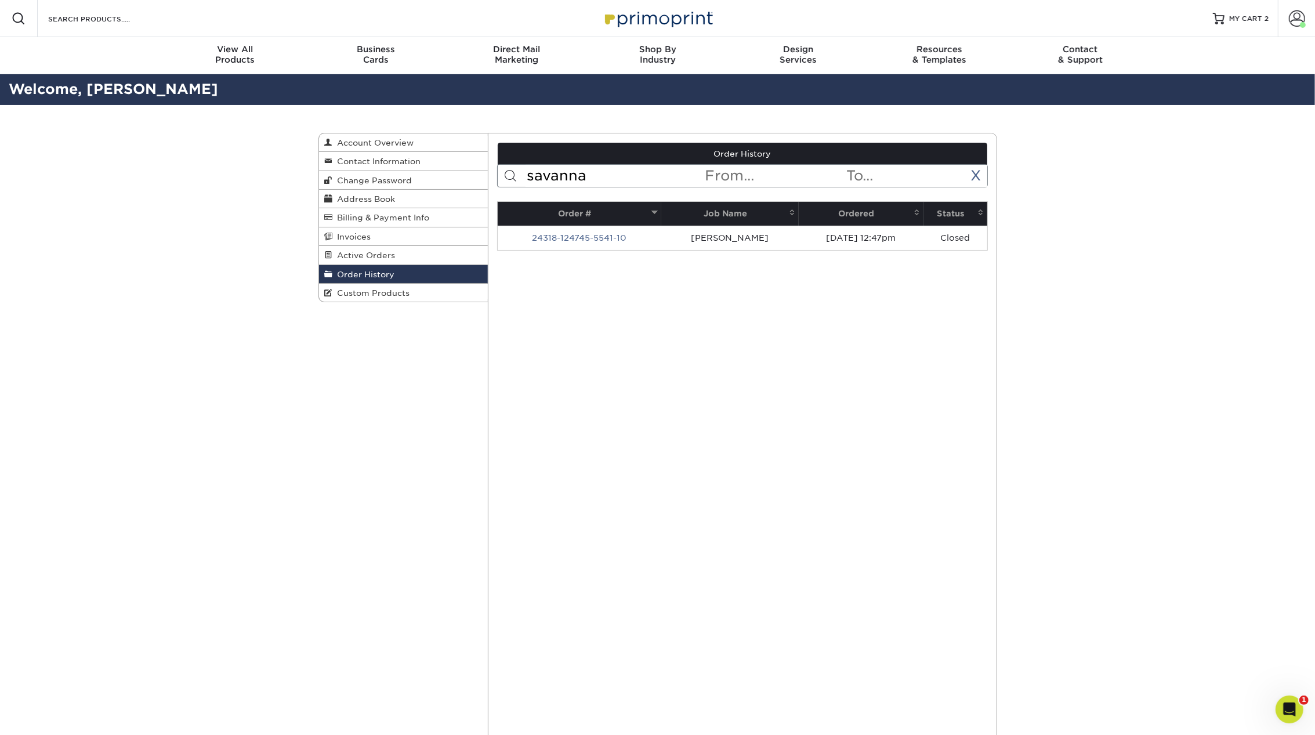
type input "savanna"
click at [1247, 10] on link "MY CART 2" at bounding box center [1241, 18] width 56 height 37
